Goal: Task Accomplishment & Management: Use online tool/utility

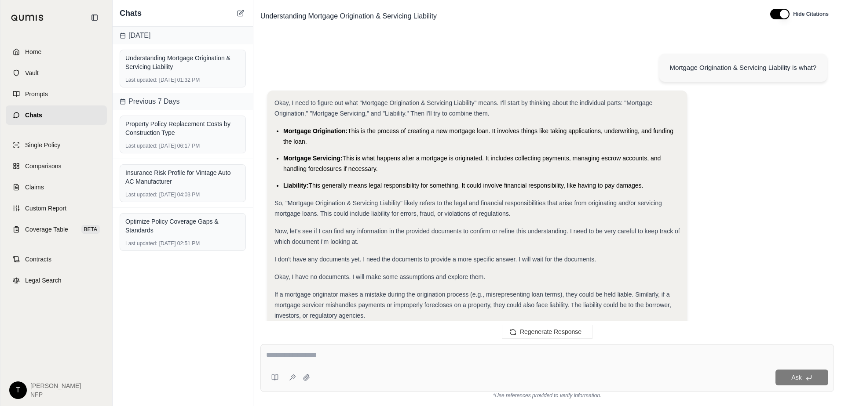
scroll to position [1305, 0]
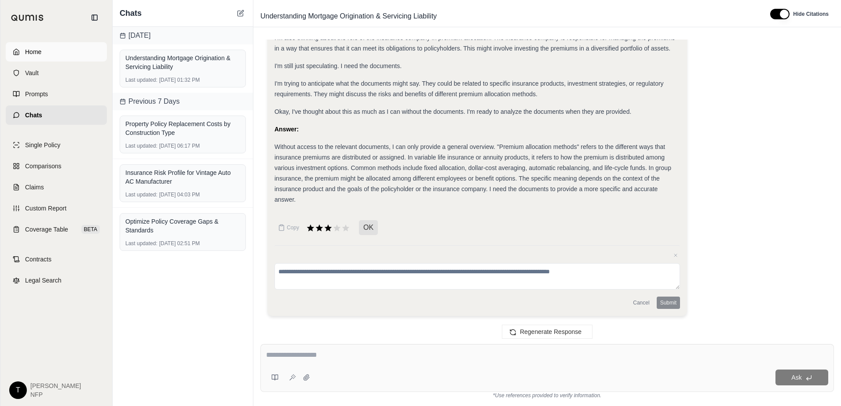
click at [36, 48] on span "Home" at bounding box center [33, 52] width 16 height 9
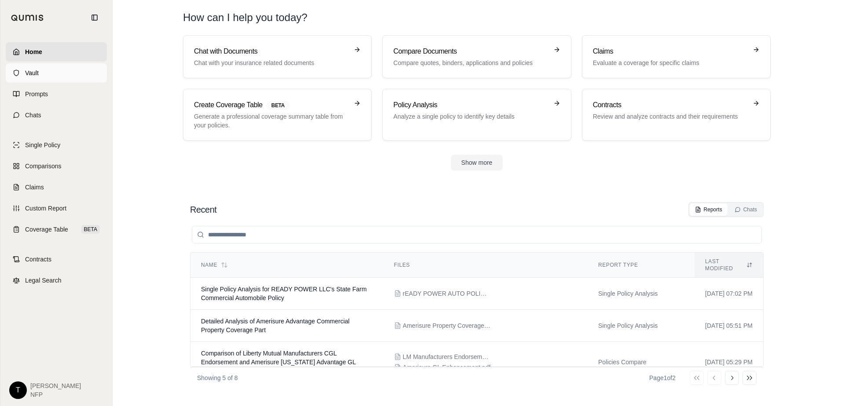
click at [36, 75] on span "Vault" at bounding box center [32, 73] width 14 height 9
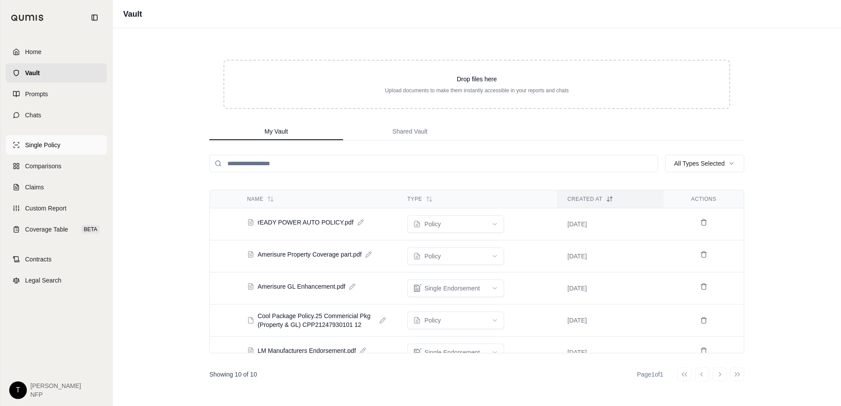
click at [62, 144] on link "Single Policy" at bounding box center [56, 144] width 101 height 19
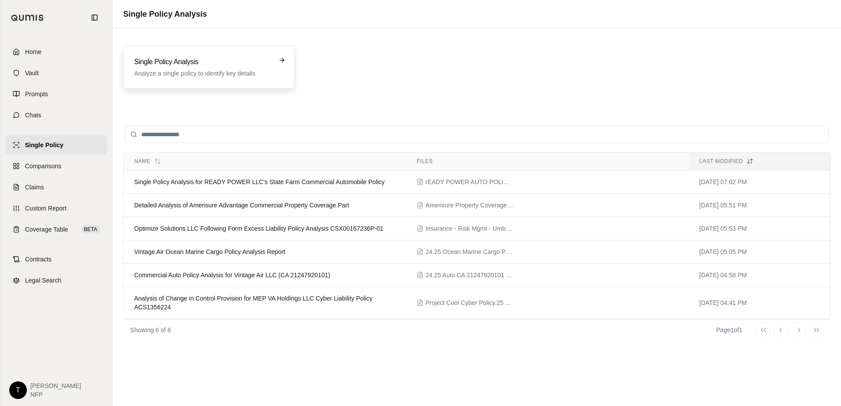
click at [230, 73] on p "Analyze a single policy to identify key details" at bounding box center [202, 73] width 137 height 9
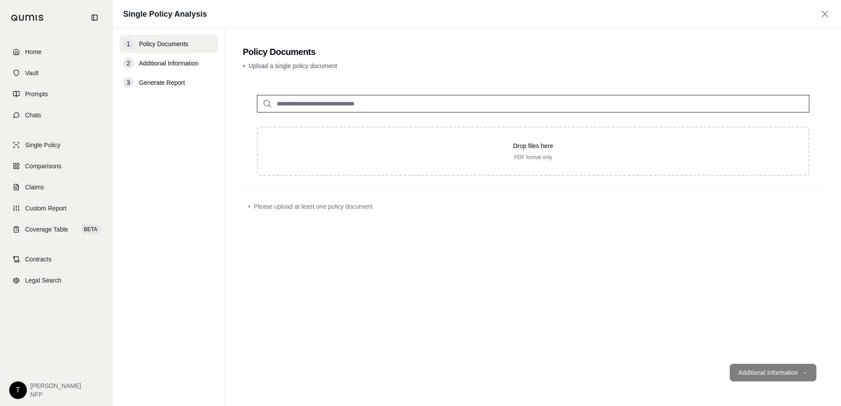
click at [368, 106] on input "search" at bounding box center [533, 104] width 553 height 18
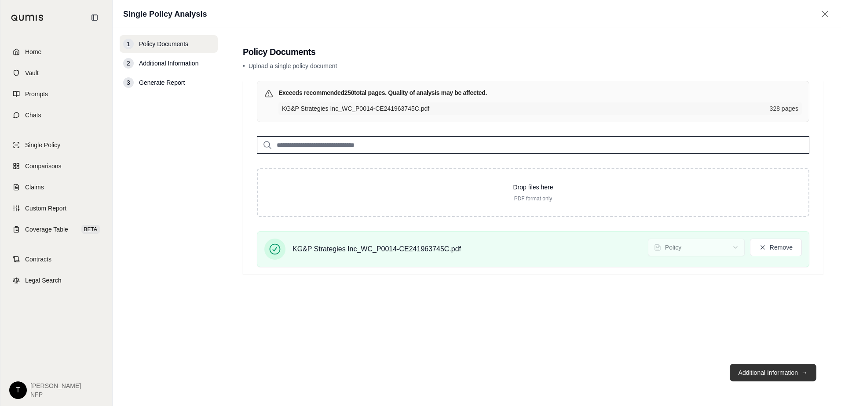
click at [764, 370] on button "Additional Information →" at bounding box center [773, 373] width 87 height 18
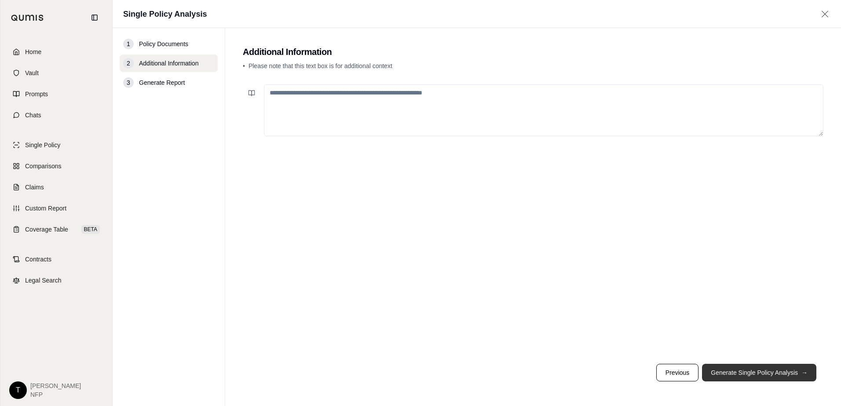
click at [766, 373] on button "Generate Single Policy Analysis →" at bounding box center [759, 373] width 114 height 18
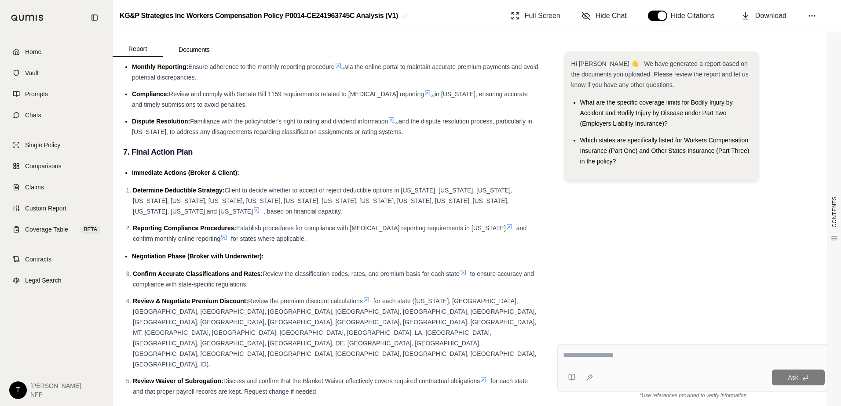
scroll to position [1962, 0]
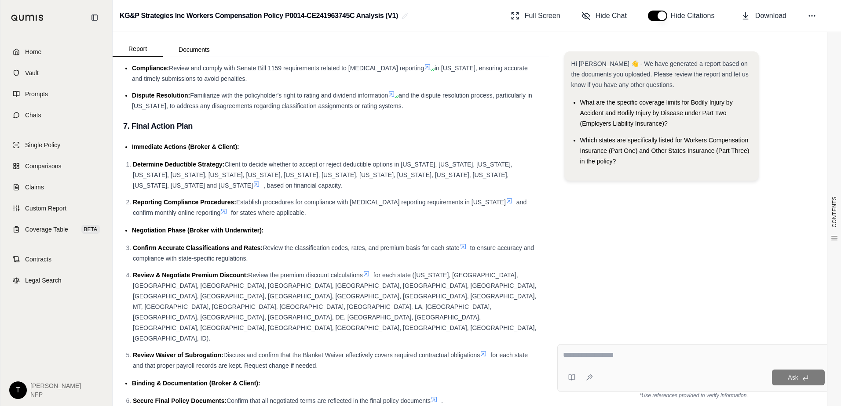
click at [574, 350] on div "Ask" at bounding box center [693, 368] width 273 height 48
type textarea "*"
type textarea "**********"
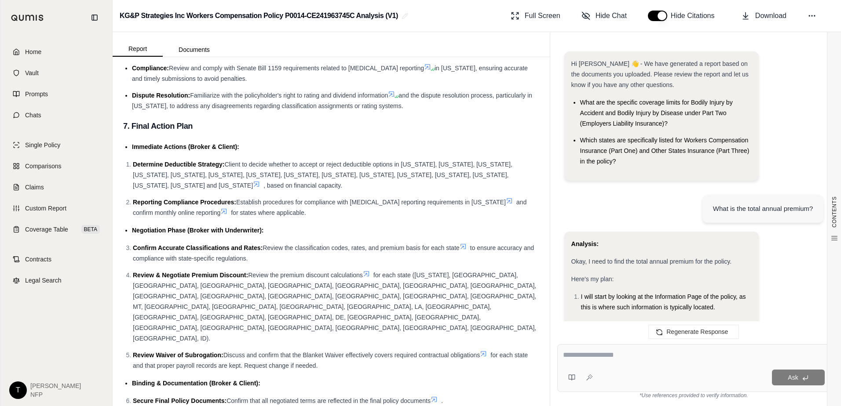
scroll to position [367, 0]
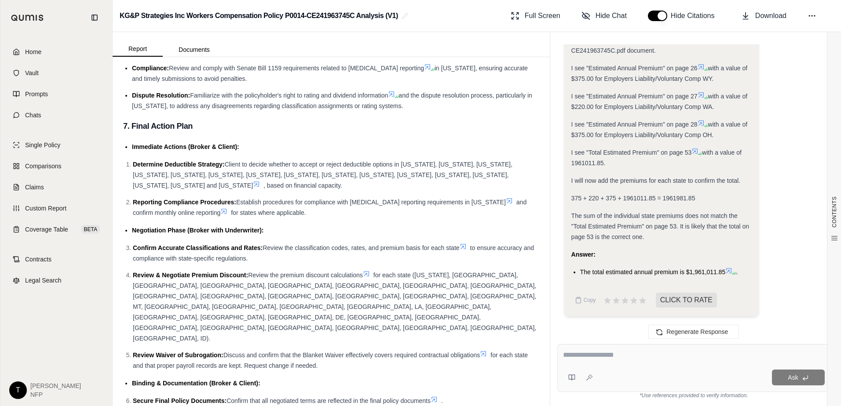
click at [578, 359] on textarea at bounding box center [694, 355] width 262 height 11
type textarea "**********"
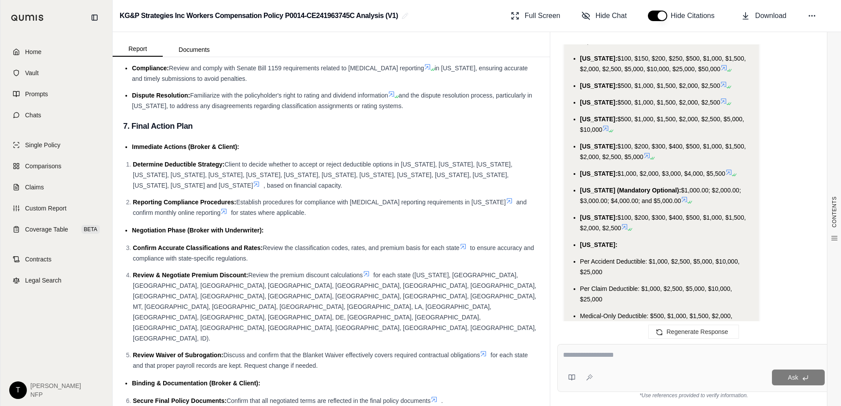
scroll to position [1949, 0]
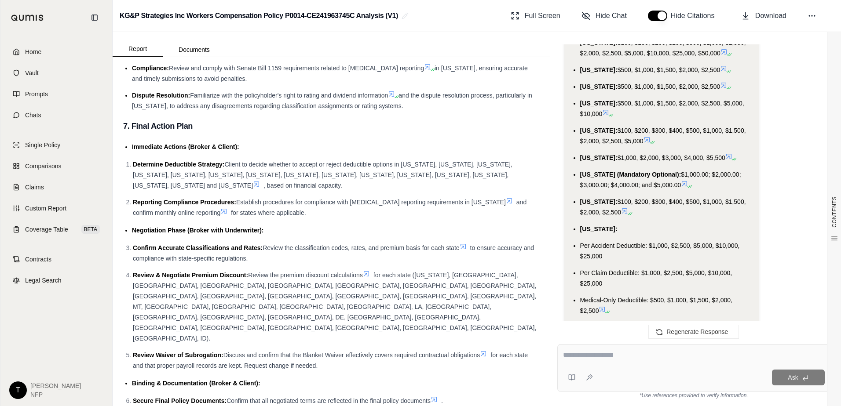
click at [588, 364] on div "Ask" at bounding box center [693, 368] width 273 height 48
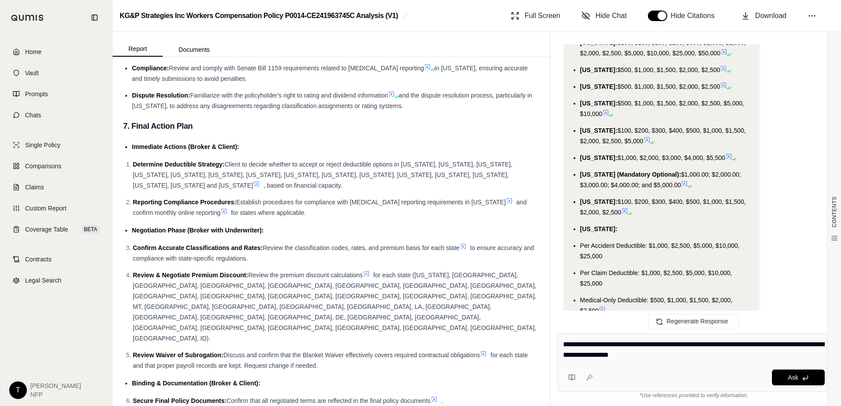
type textarea "**********"
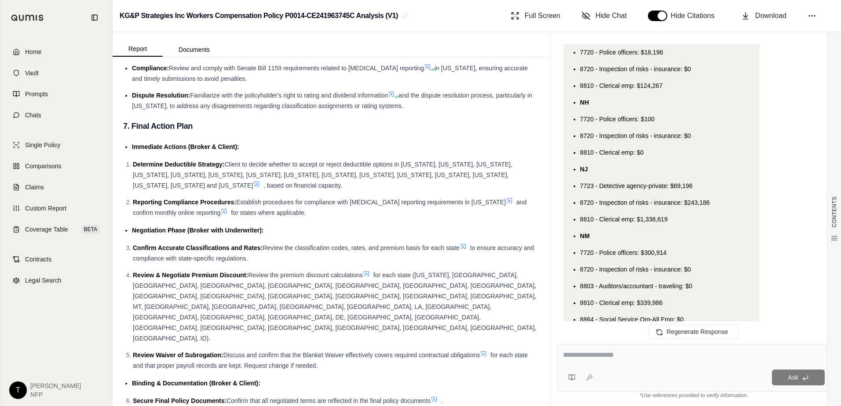
scroll to position [7697, 0]
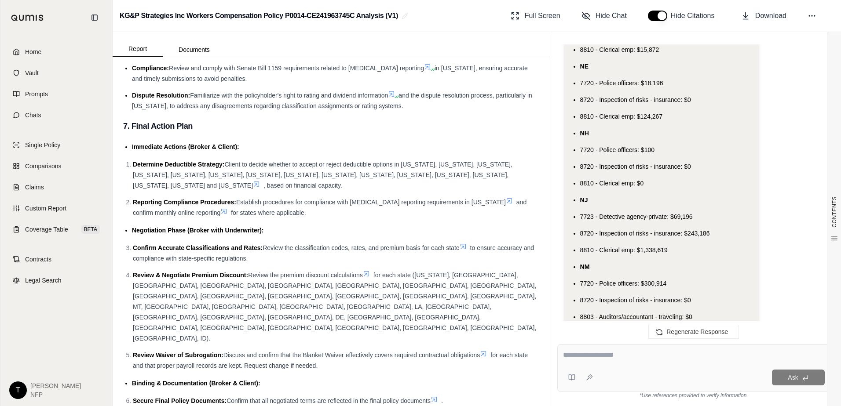
click at [595, 351] on textarea at bounding box center [694, 355] width 262 height 11
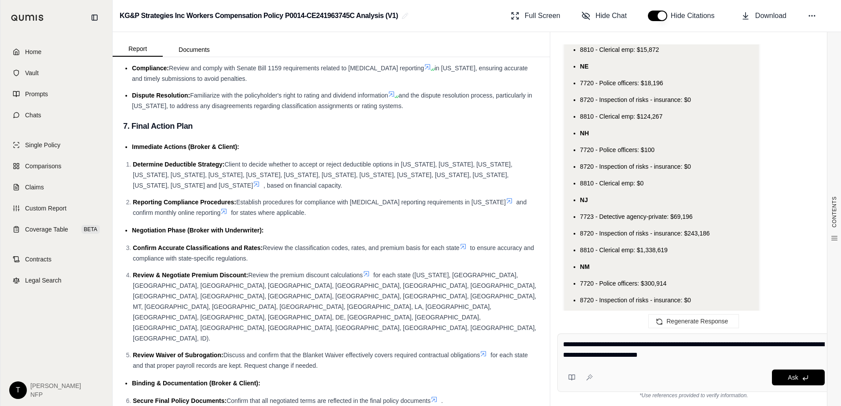
type textarea "**********"
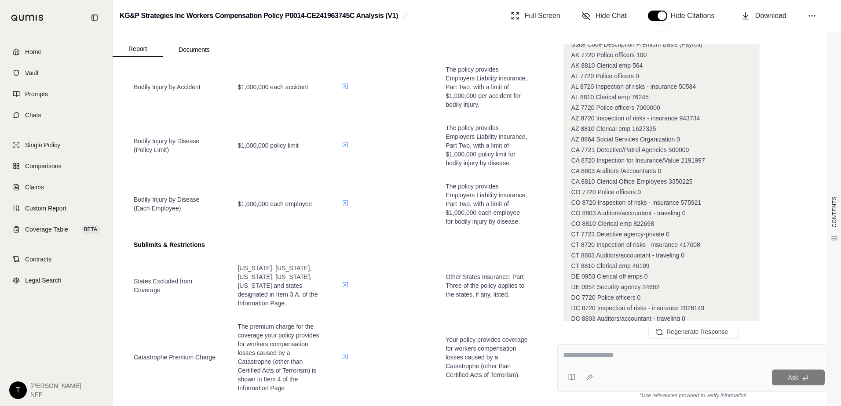
scroll to position [598, 0]
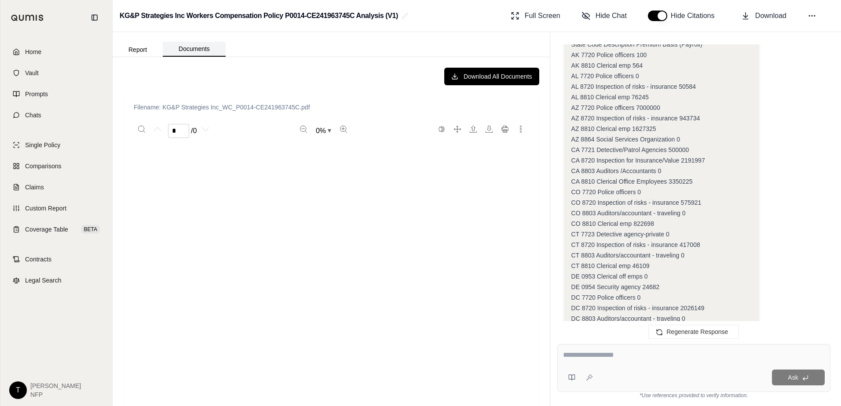
click at [201, 47] on button "Documents" at bounding box center [194, 49] width 63 height 15
type input "*"
click at [568, 355] on textarea at bounding box center [694, 355] width 262 height 11
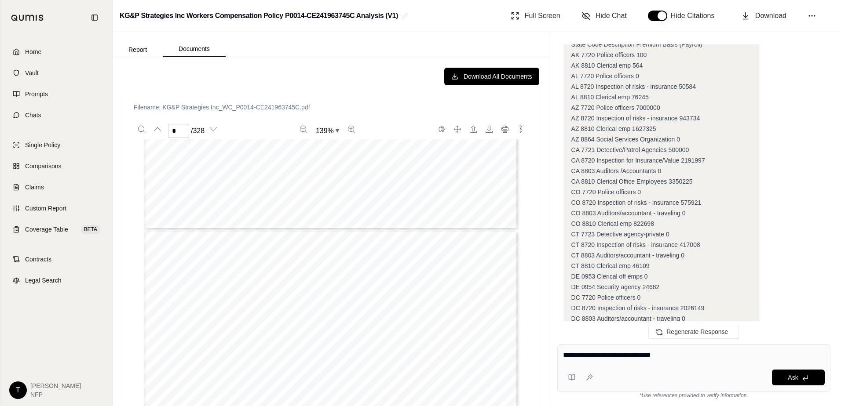
type textarea "**********"
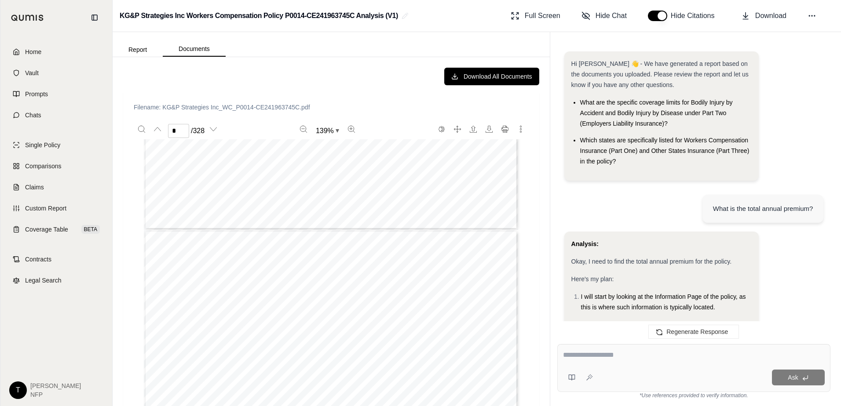
scroll to position [11819, 0]
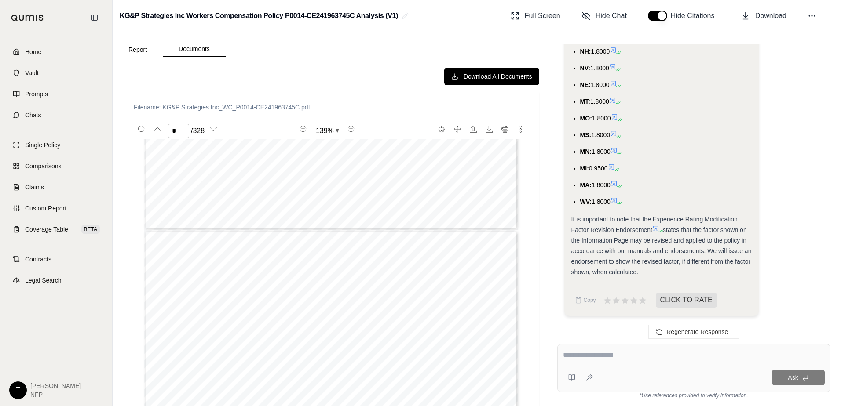
click at [614, 353] on textarea at bounding box center [694, 355] width 262 height 11
type textarea "**********"
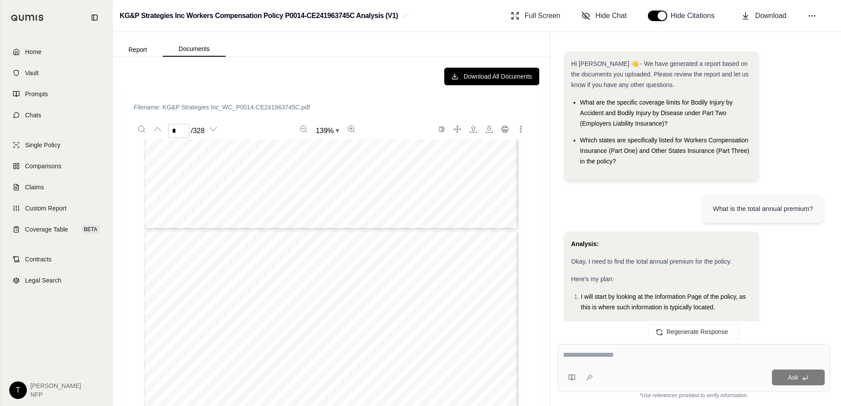
scroll to position [13167, 0]
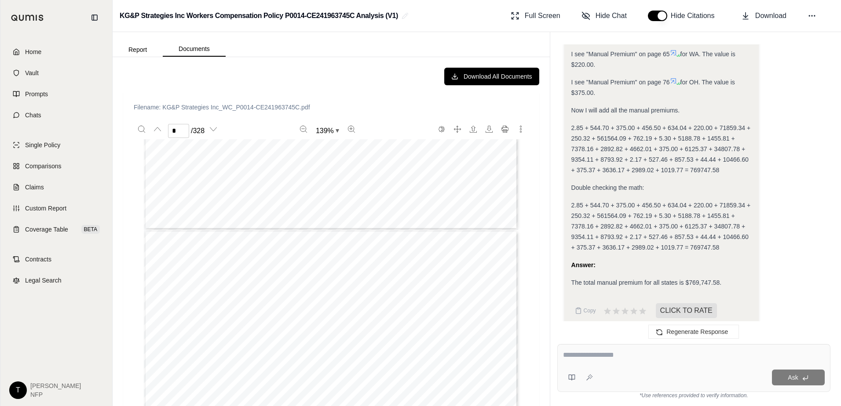
click at [606, 356] on textarea at bounding box center [694, 355] width 262 height 11
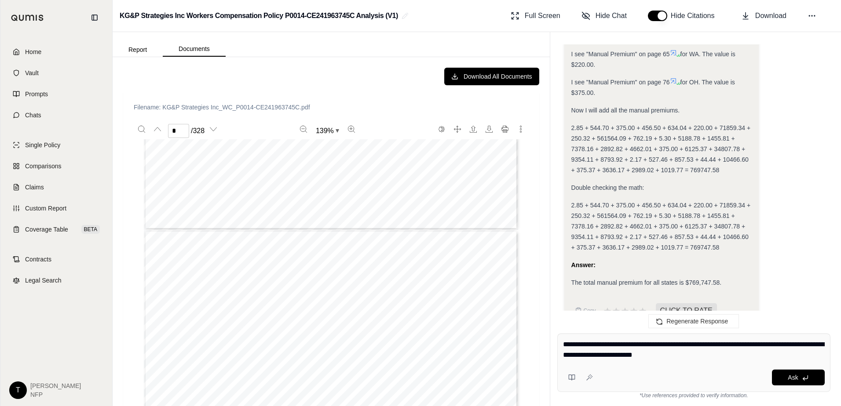
type textarea "**********"
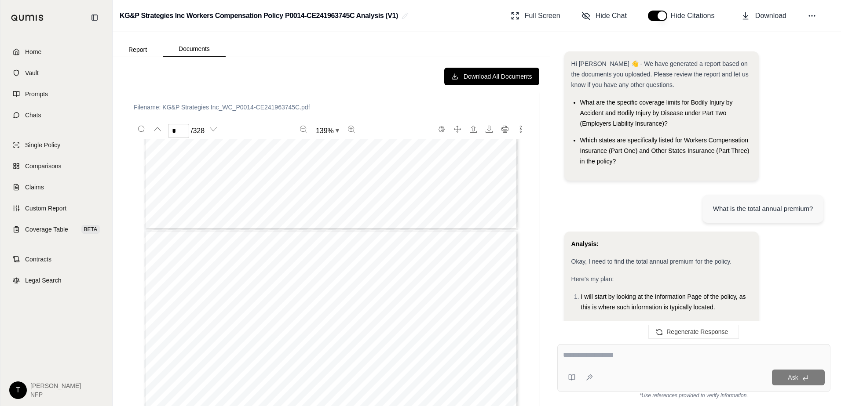
scroll to position [13502, 0]
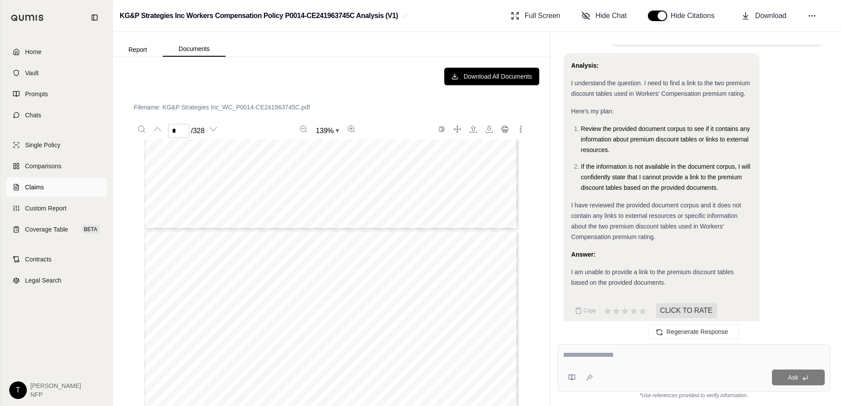
click at [32, 189] on span "Claims" at bounding box center [34, 187] width 19 height 9
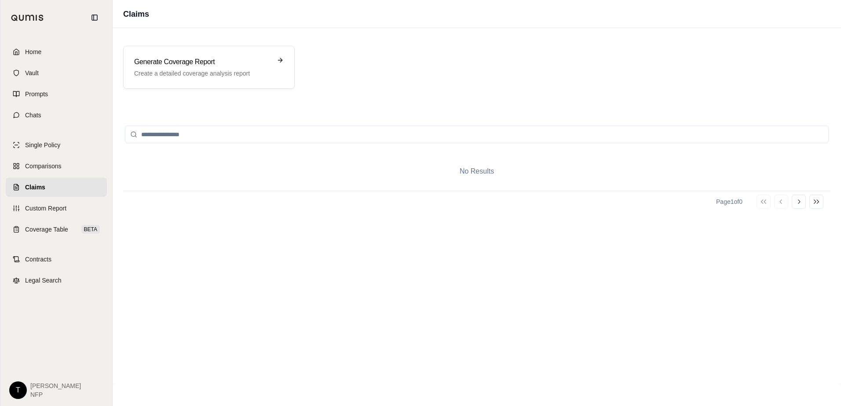
click at [40, 187] on span "Claims" at bounding box center [35, 187] width 20 height 9
click at [198, 76] on p "Create a detailed coverage analysis report" at bounding box center [202, 73] width 137 height 9
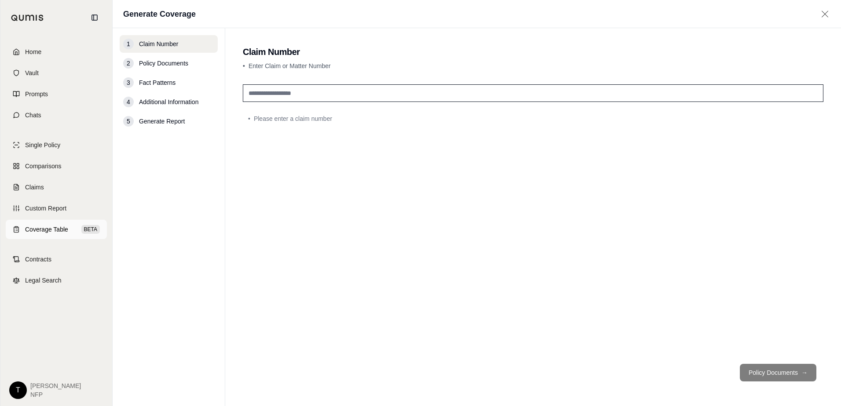
click at [36, 227] on span "Coverage Table" at bounding box center [46, 229] width 43 height 9
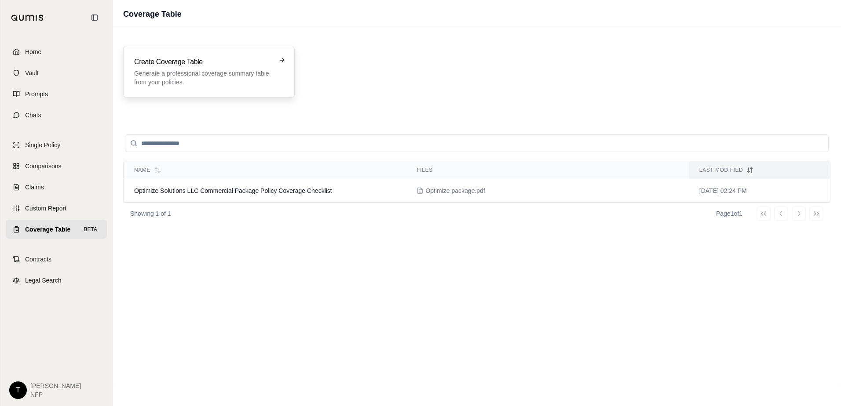
click at [229, 74] on p "Generate a professional coverage summary table from your policies." at bounding box center [202, 78] width 137 height 18
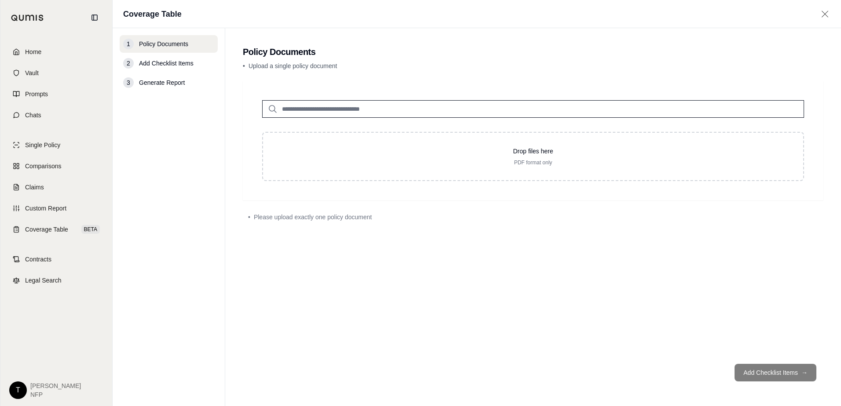
click at [348, 106] on input "search" at bounding box center [533, 109] width 542 height 18
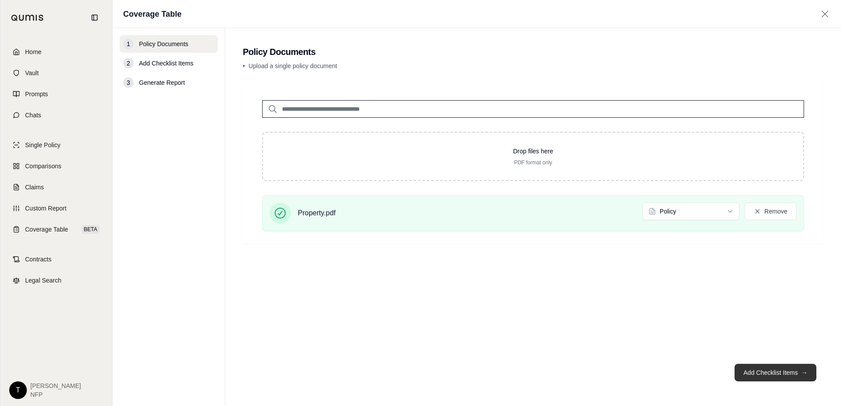
click at [774, 375] on button "Add Checklist Items →" at bounding box center [776, 373] width 82 height 18
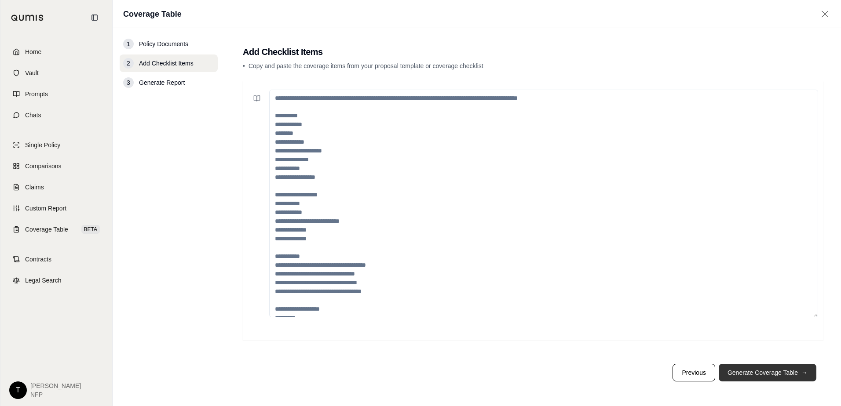
click at [758, 370] on button "Generate Coverage Table →" at bounding box center [768, 373] width 98 height 18
